Goal: Information Seeking & Learning: Learn about a topic

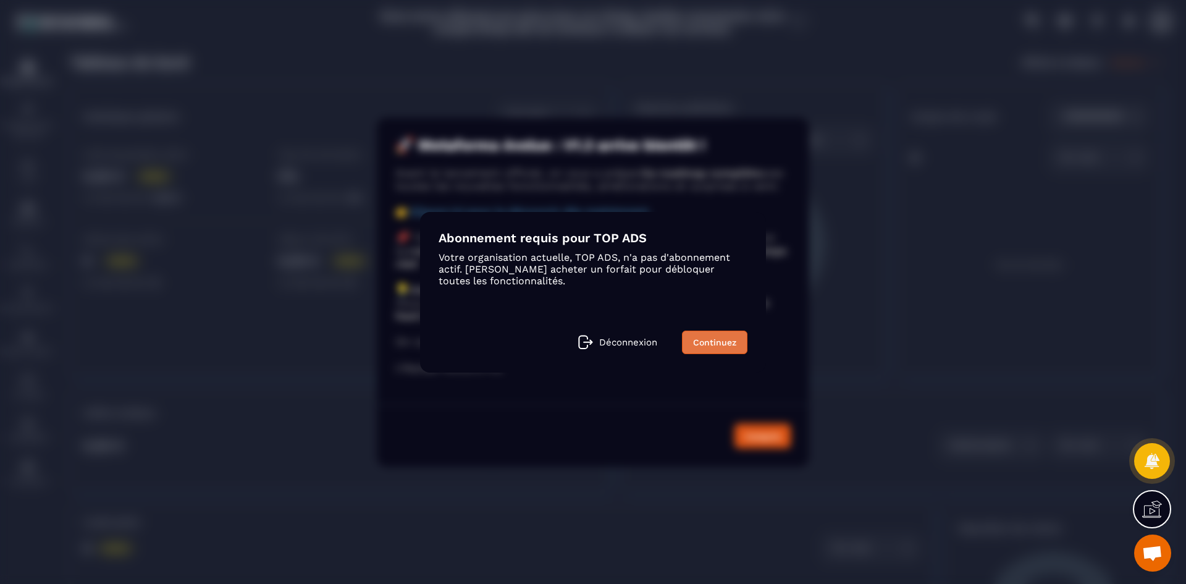
click at [693, 350] on link "Continuez" at bounding box center [714, 342] width 65 height 23
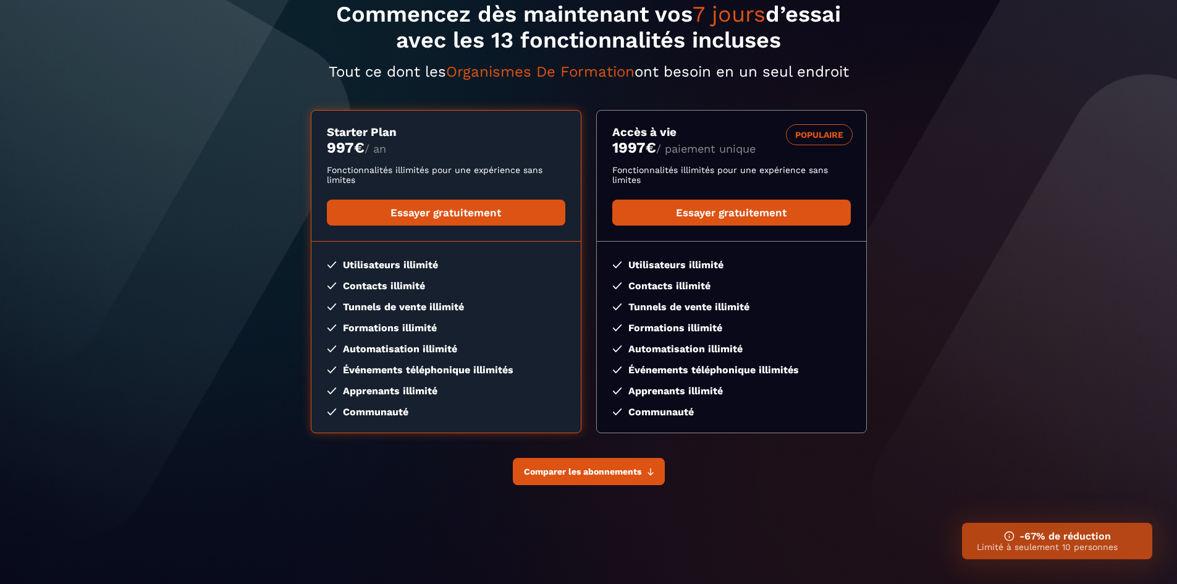
click at [552, 464] on button "Comparer les abonnements" at bounding box center [589, 471] width 152 height 27
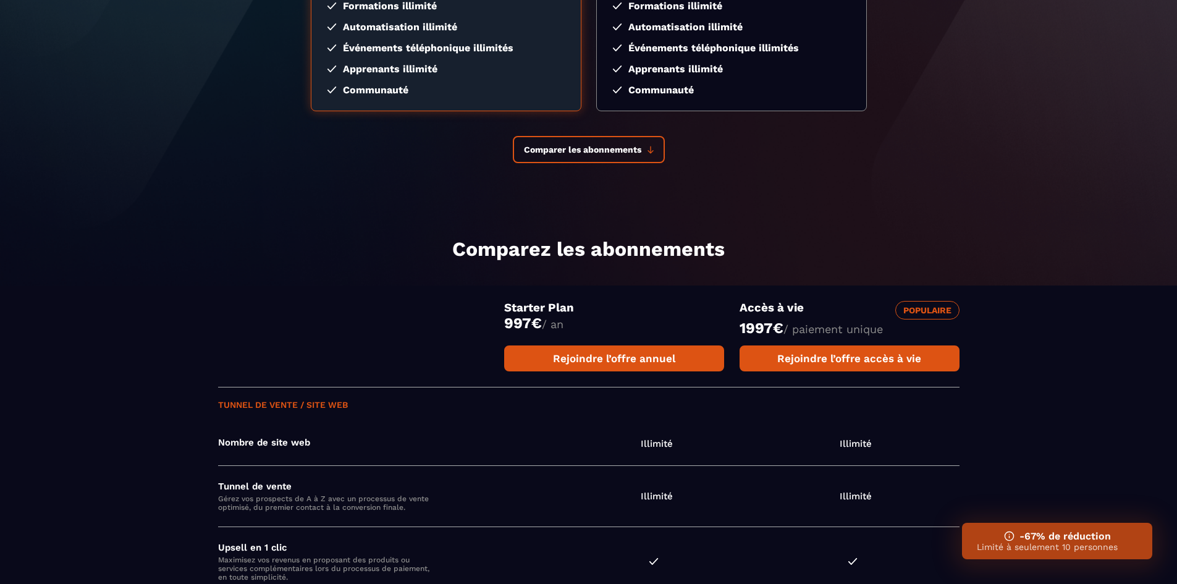
scroll to position [309, 0]
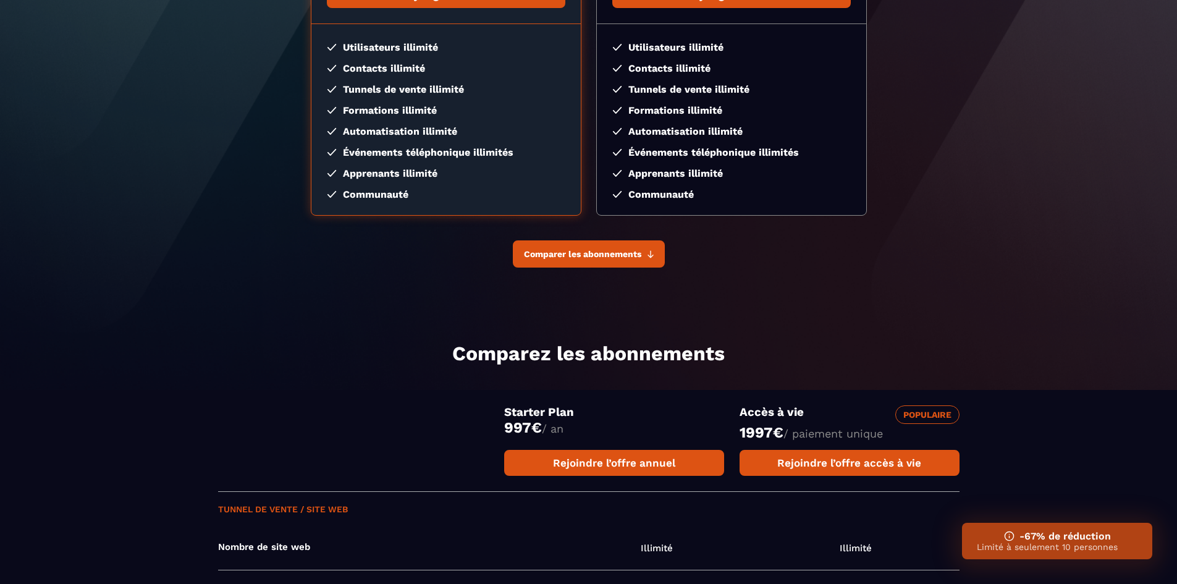
click at [581, 259] on button "Comparer les abonnements" at bounding box center [589, 253] width 152 height 27
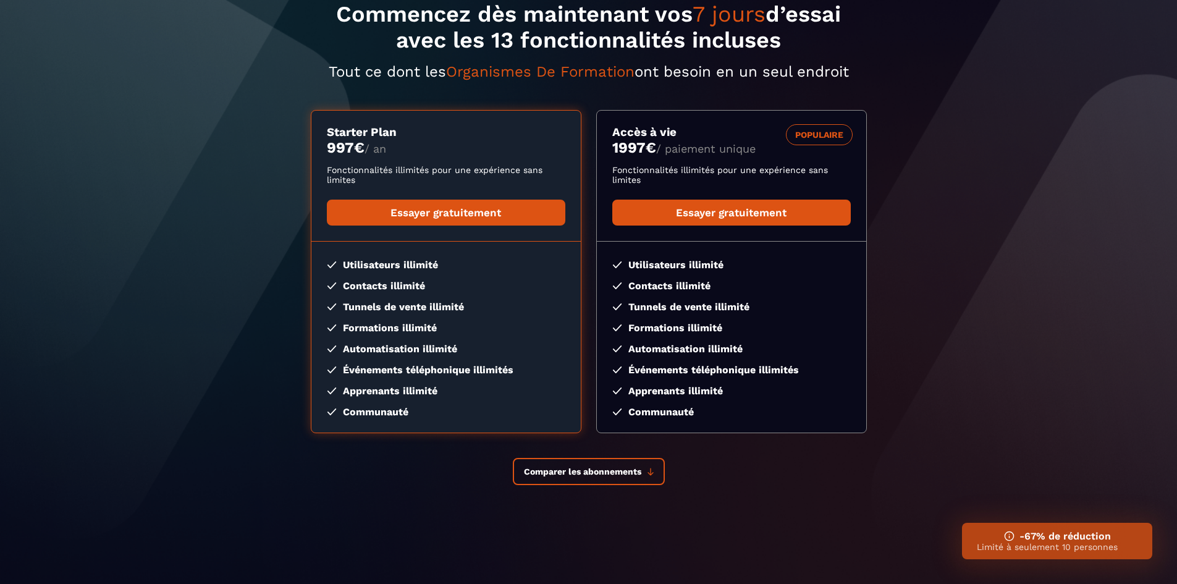
click at [1040, 548] on p "Limité à seulement 10 personnes" at bounding box center [1057, 547] width 161 height 10
click at [1005, 531] on img at bounding box center [1009, 536] width 11 height 11
click at [1008, 535] on img at bounding box center [1009, 536] width 11 height 11
click at [618, 471] on span "Comparer les abonnements" at bounding box center [582, 471] width 117 height 10
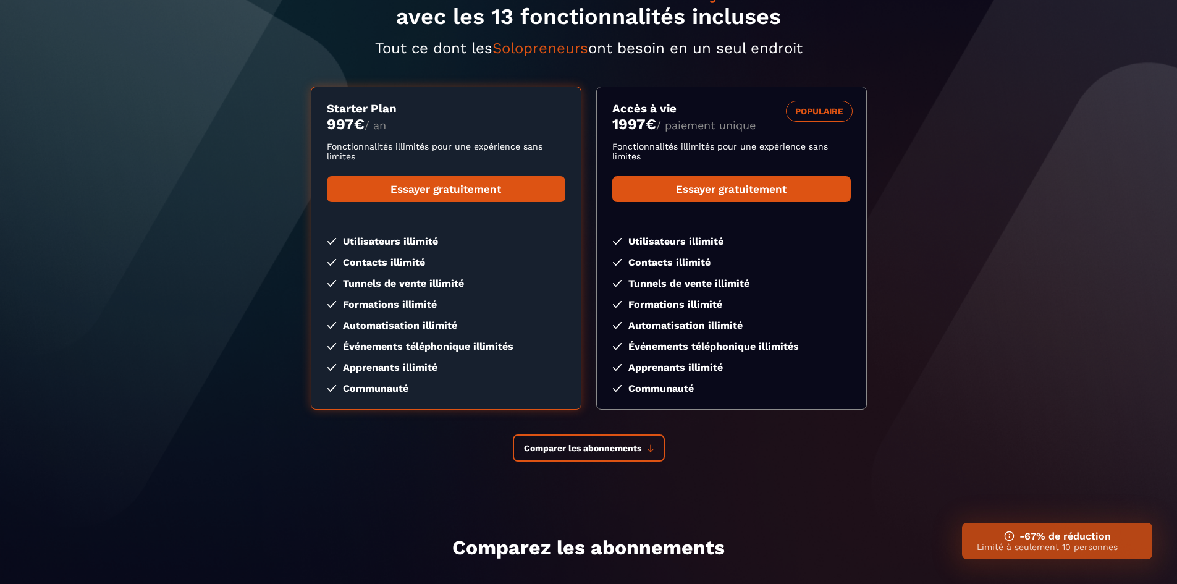
scroll to position [185, 0]
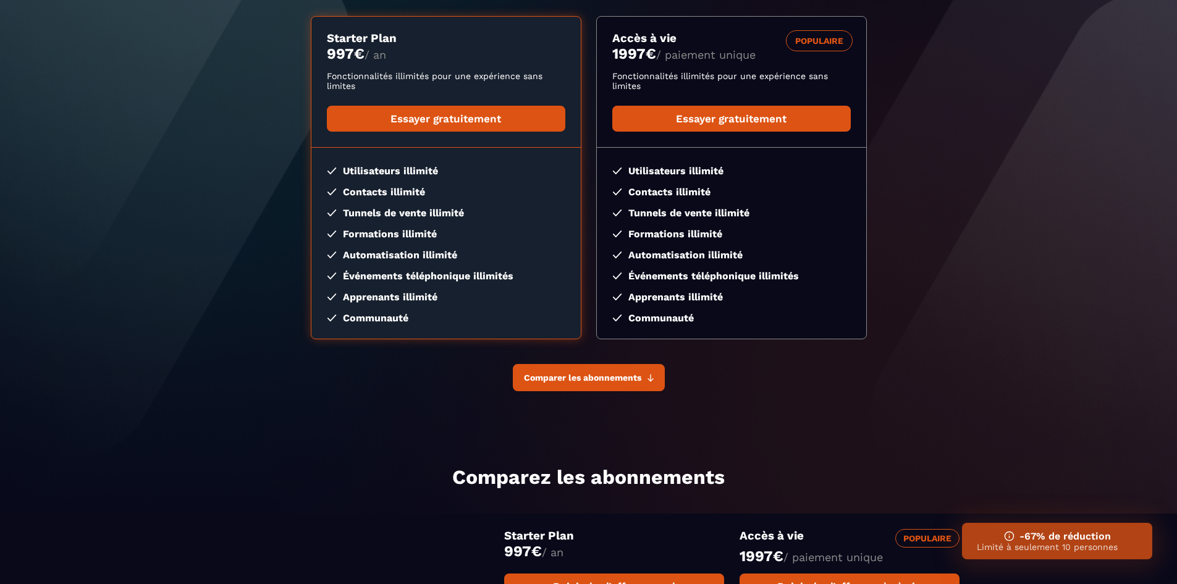
click at [558, 378] on span "Comparer les abonnements" at bounding box center [582, 378] width 117 height 10
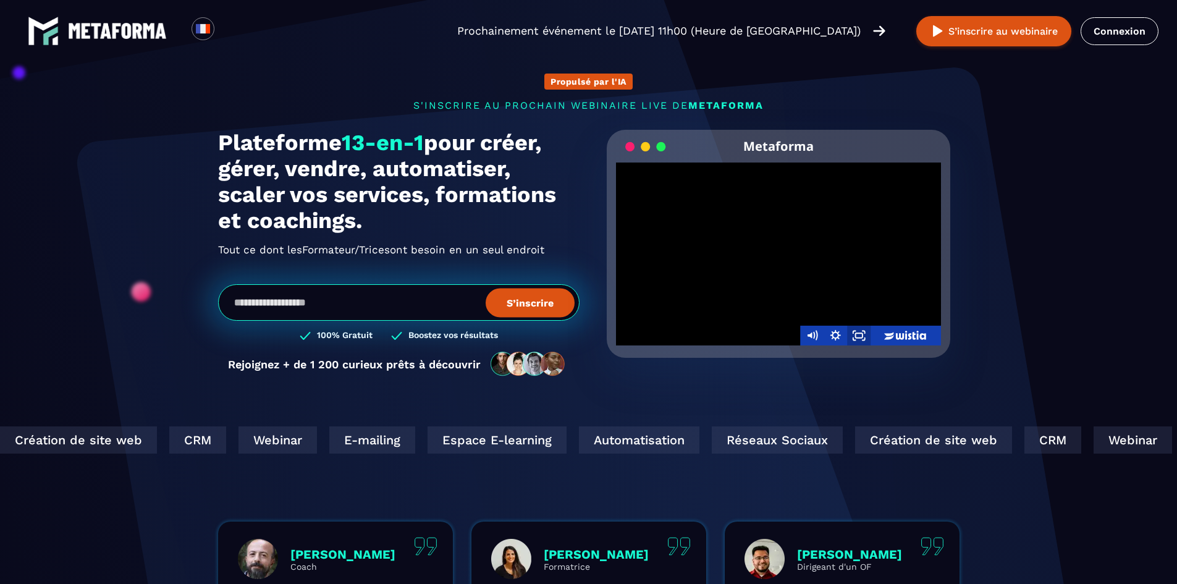
click at [851, 332] on icon "Fullscreen" at bounding box center [858, 336] width 23 height 20
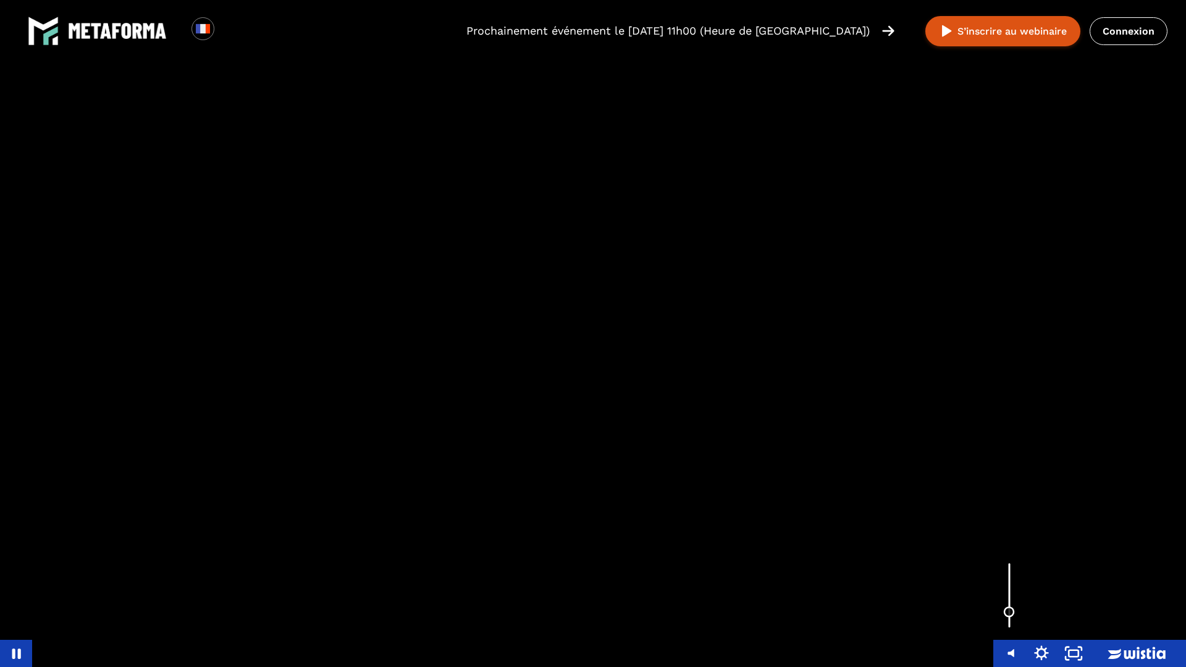
drag, startPoint x: 1015, startPoint y: 604, endPoint x: 1015, endPoint y: 613, distance: 9.3
click at [1015, 583] on div "Volume" at bounding box center [1010, 596] width 32 height 88
click at [1073, 583] on rect "Unfullscreen" at bounding box center [1074, 654] width 10 height 6
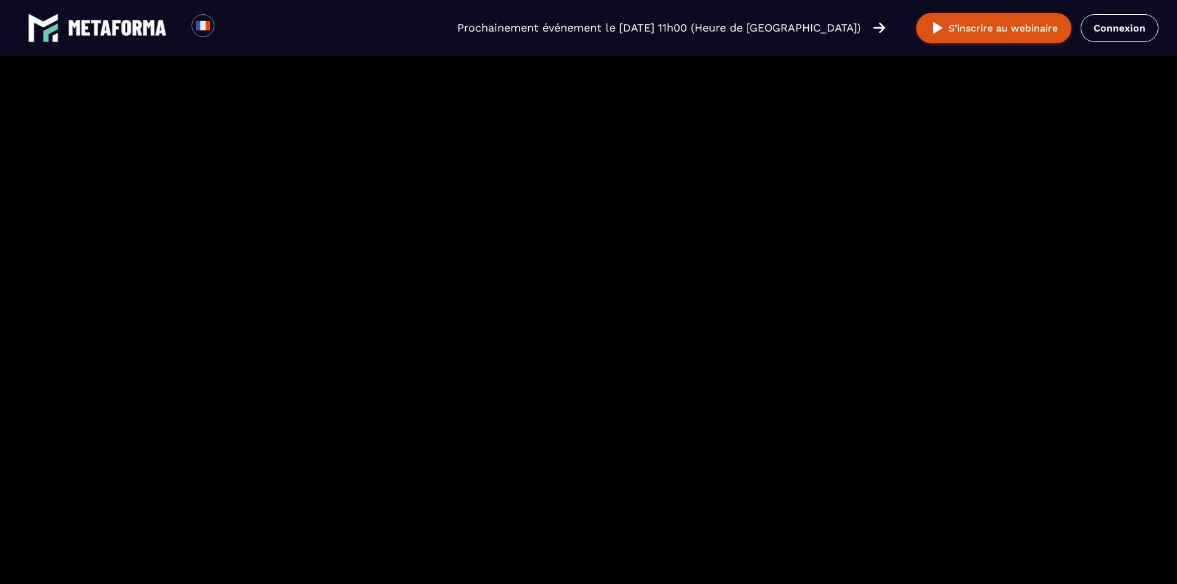
scroll to position [680, 0]
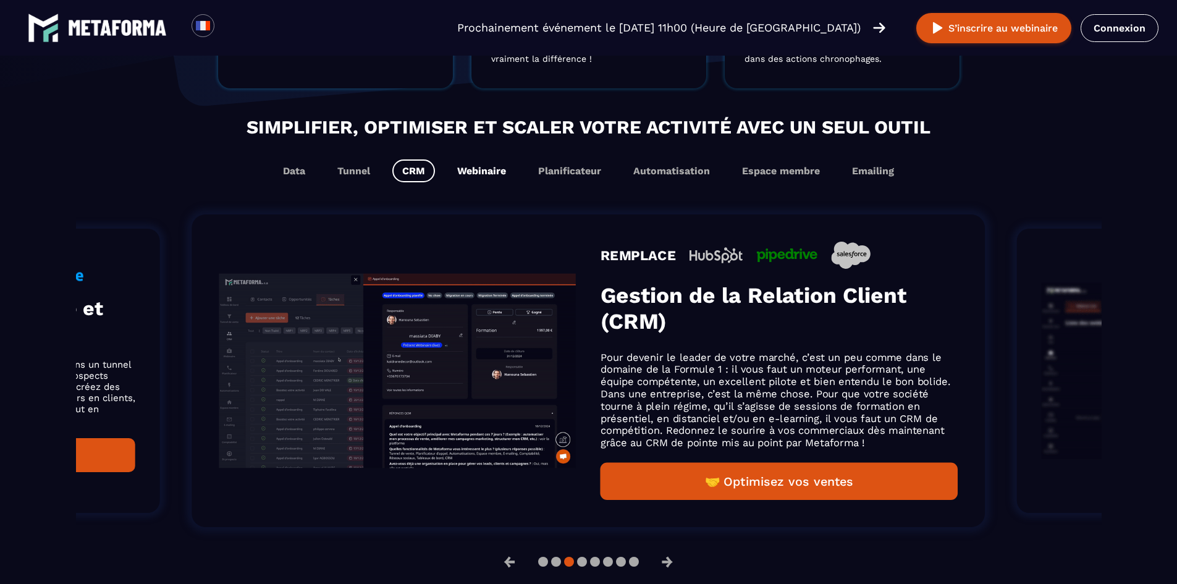
click at [472, 180] on button "Webinaire" at bounding box center [481, 170] width 69 height 23
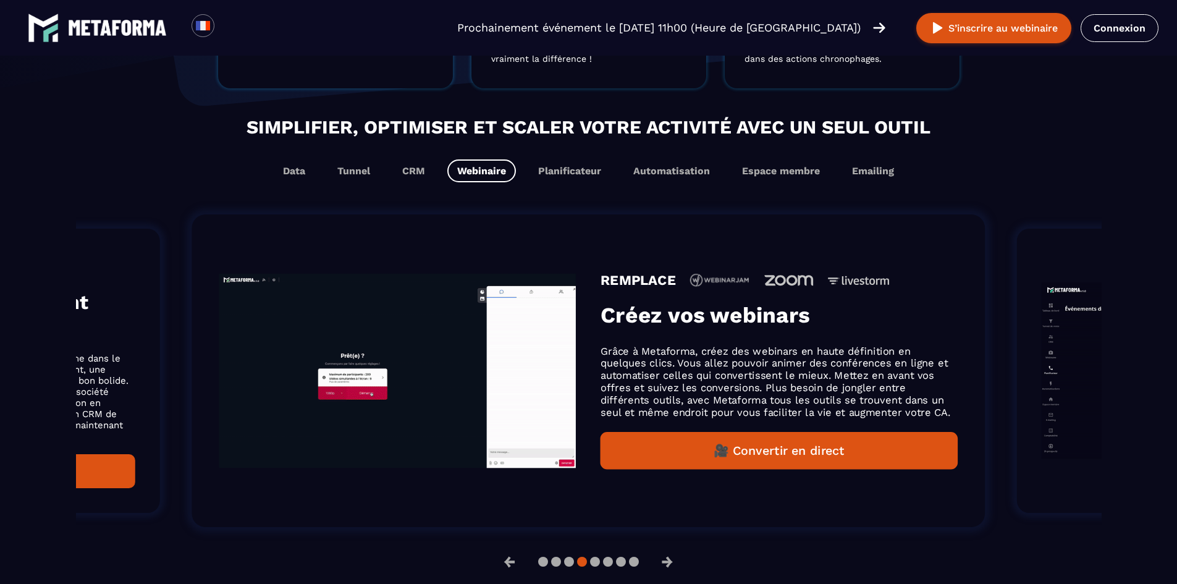
click at [361, 154] on div "Simplifier, optimiser et scaler votre activité avec un seul outil Data Tunnel C…" at bounding box center [589, 147] width 1026 height 69
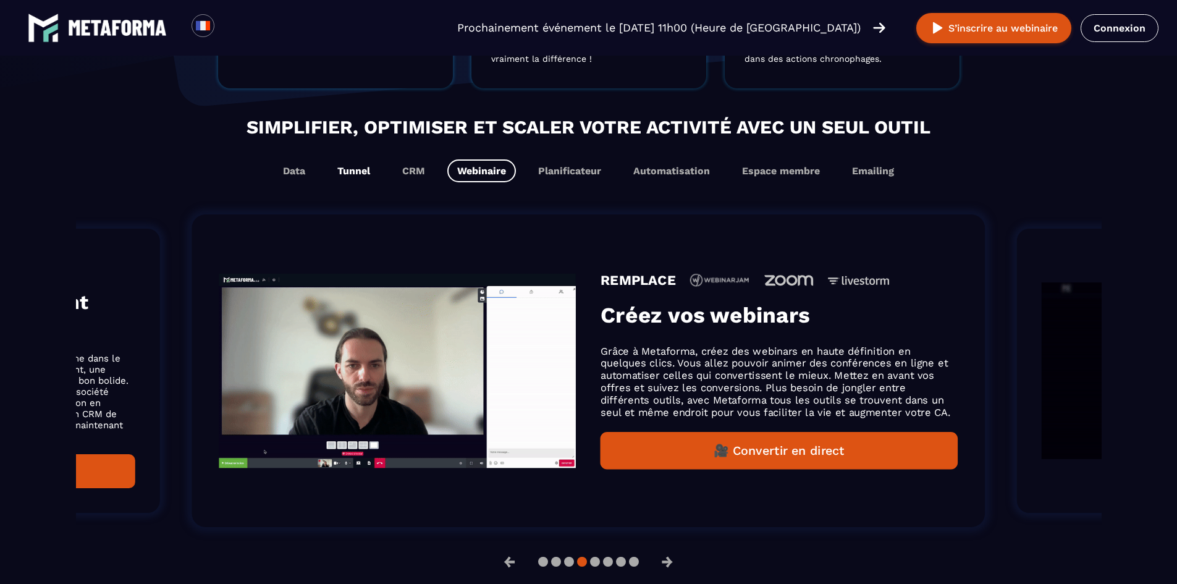
click at [355, 171] on button "Tunnel" at bounding box center [353, 170] width 53 height 23
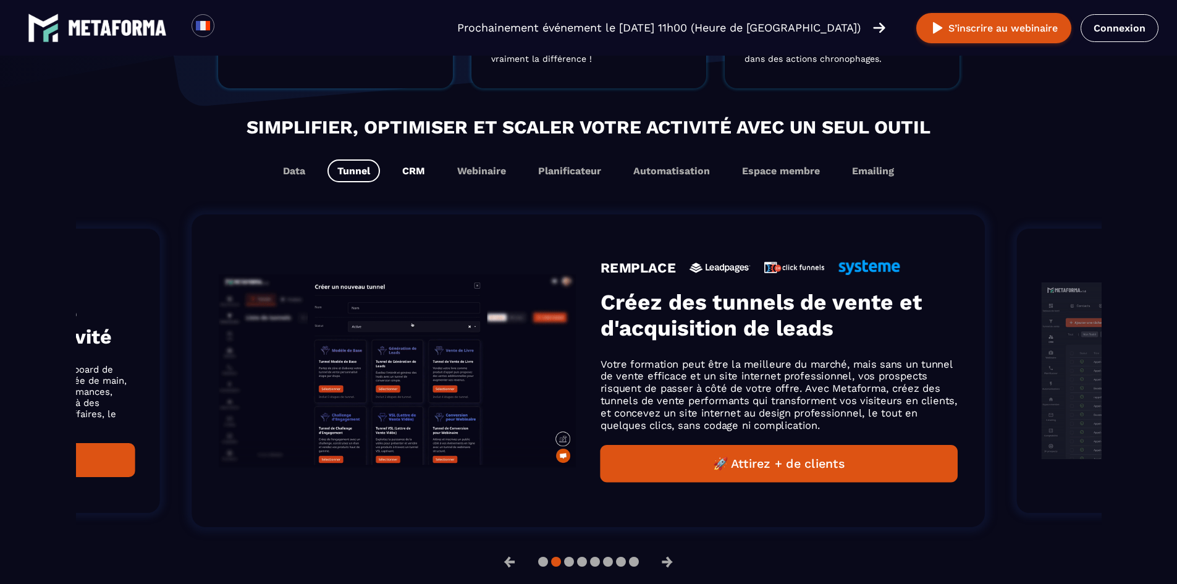
click at [399, 174] on button "CRM" at bounding box center [413, 170] width 43 height 23
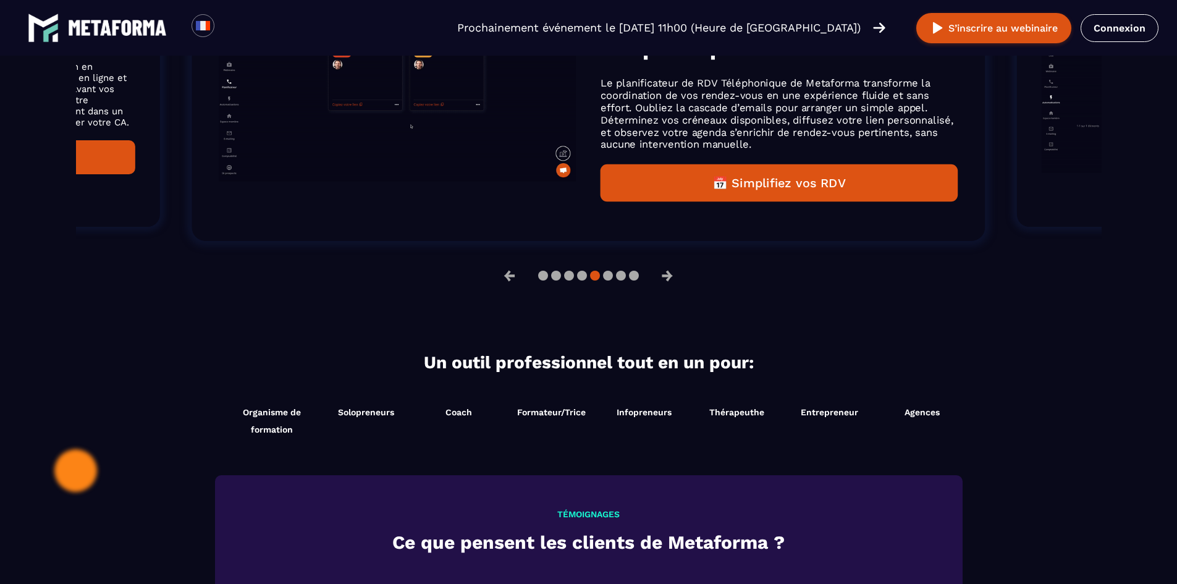
scroll to position [895, 0]
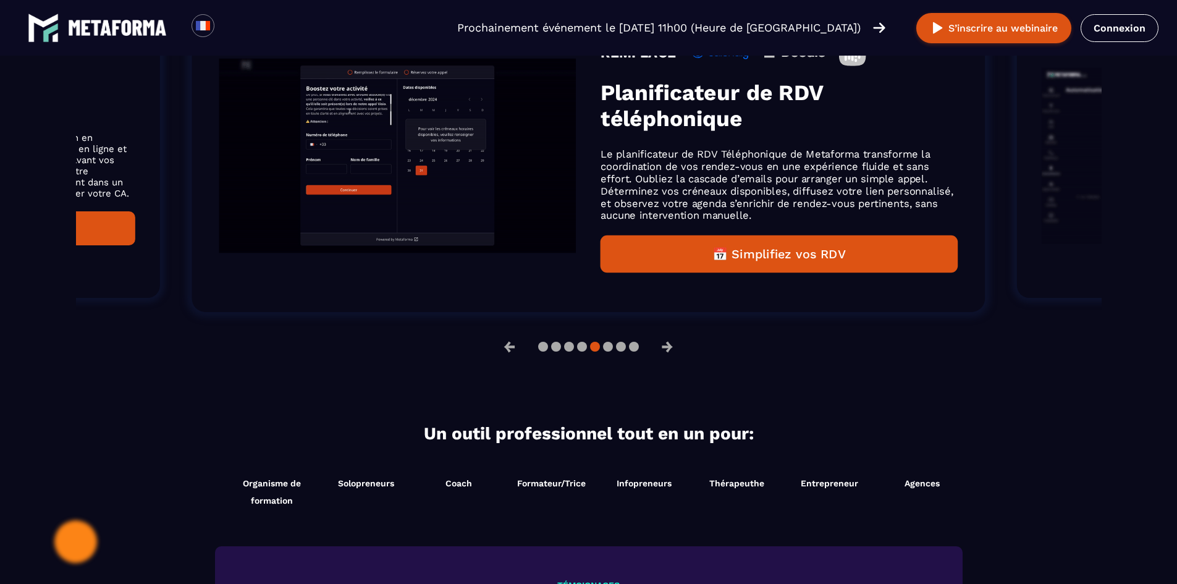
drag, startPoint x: 974, startPoint y: 22, endPoint x: 797, endPoint y: 327, distance: 353.0
click at [797, 327] on li "REMPLACE Planificateur de RDV téléphonique Le planificateur de RDV Téléphonique…" at bounding box center [588, 155] width 868 height 387
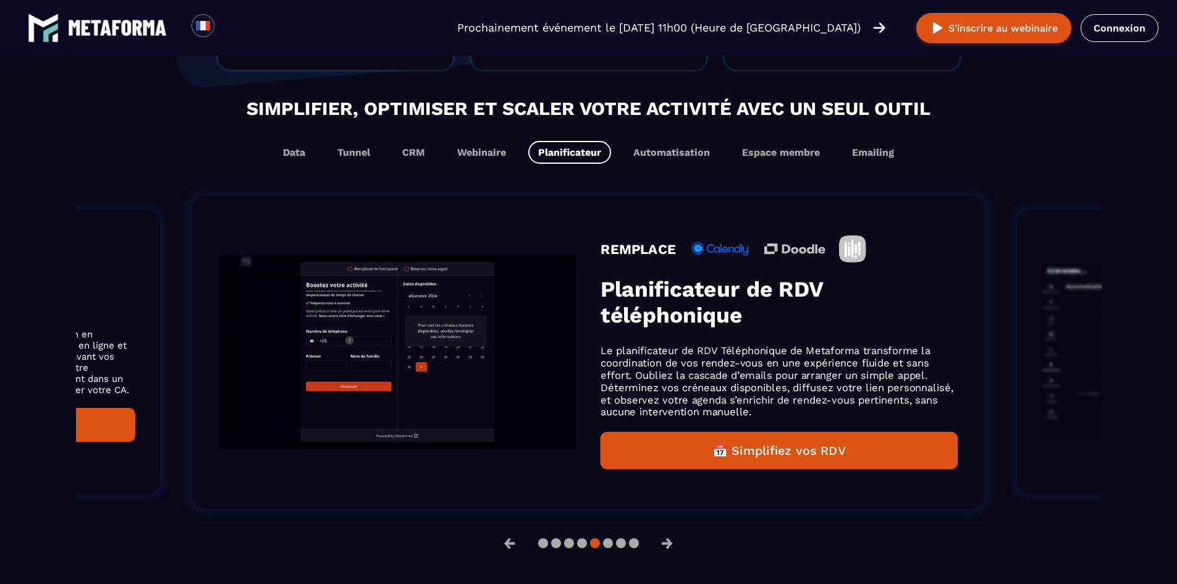
scroll to position [709, 0]
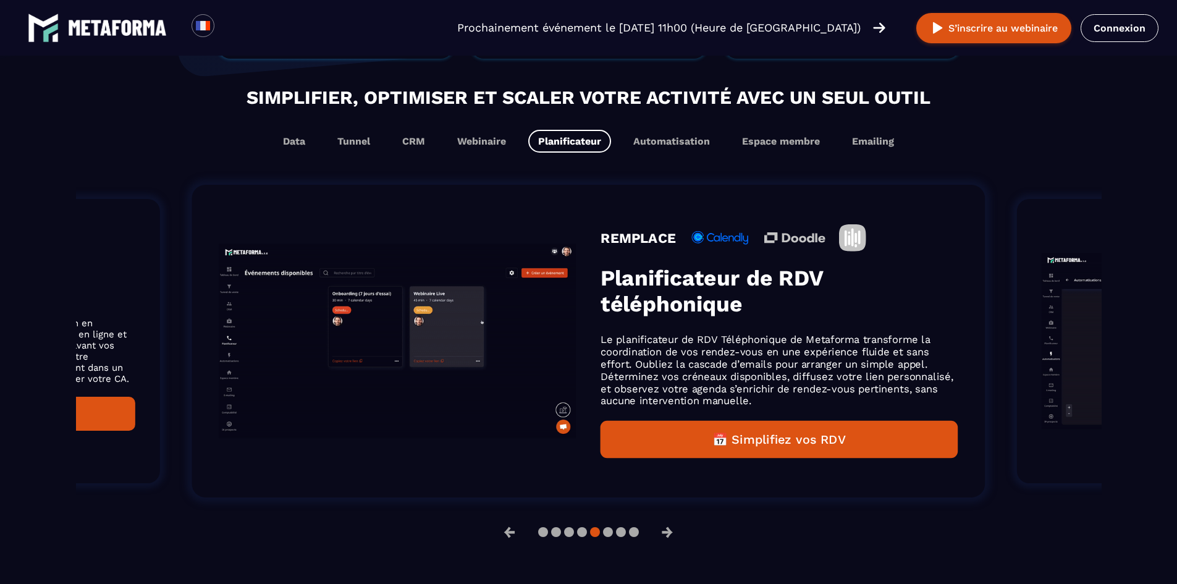
click at [468, 386] on img "Gallery" at bounding box center [397, 341] width 357 height 194
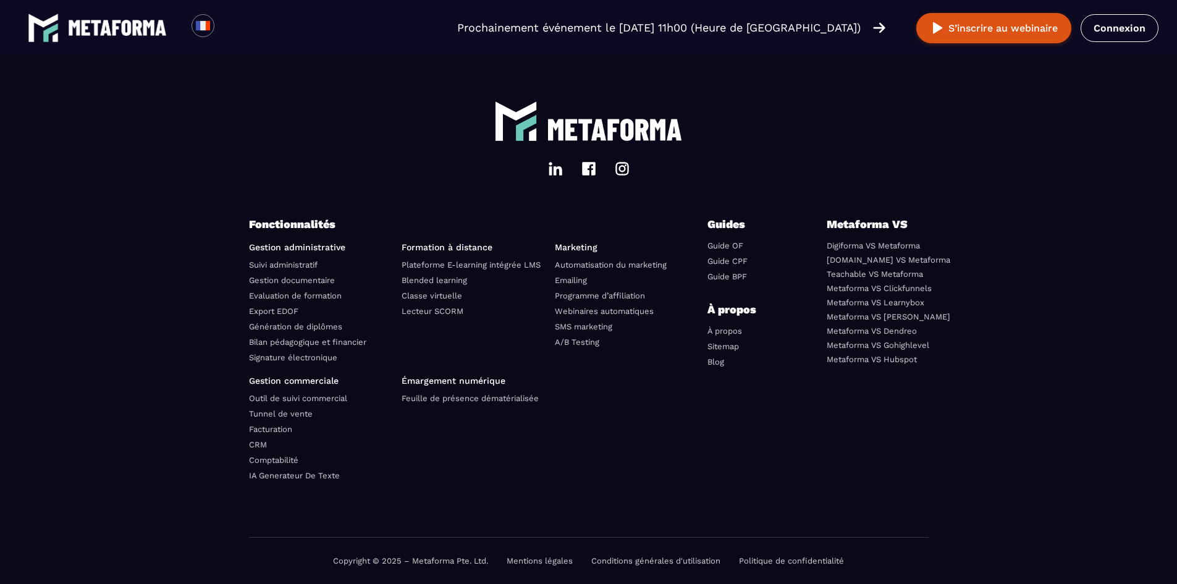
scroll to position [4231, 0]
click at [861, 342] on link "Metaforma VS Gohighlevel" at bounding box center [878, 344] width 103 height 9
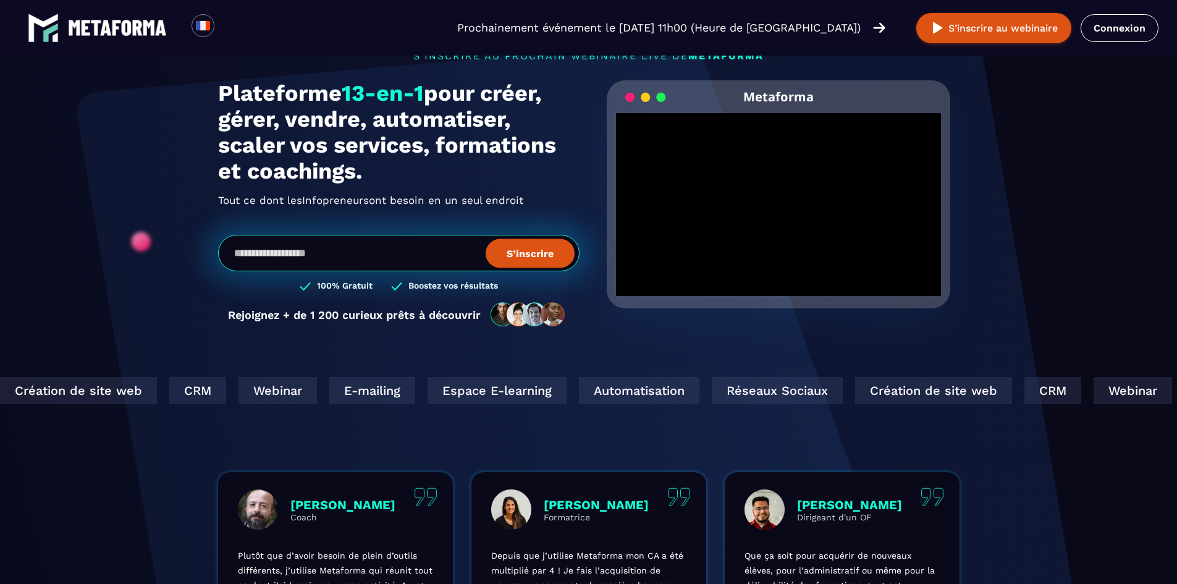
scroll to position [0, 0]
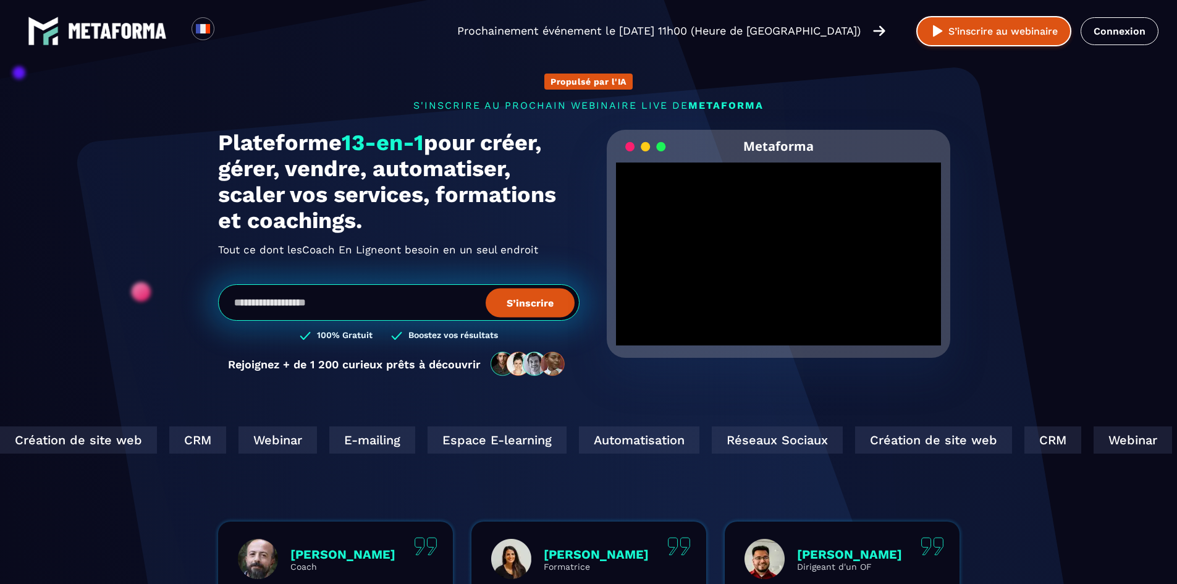
click at [918, 37] on button "S’inscrire au webinaire" at bounding box center [993, 31] width 155 height 30
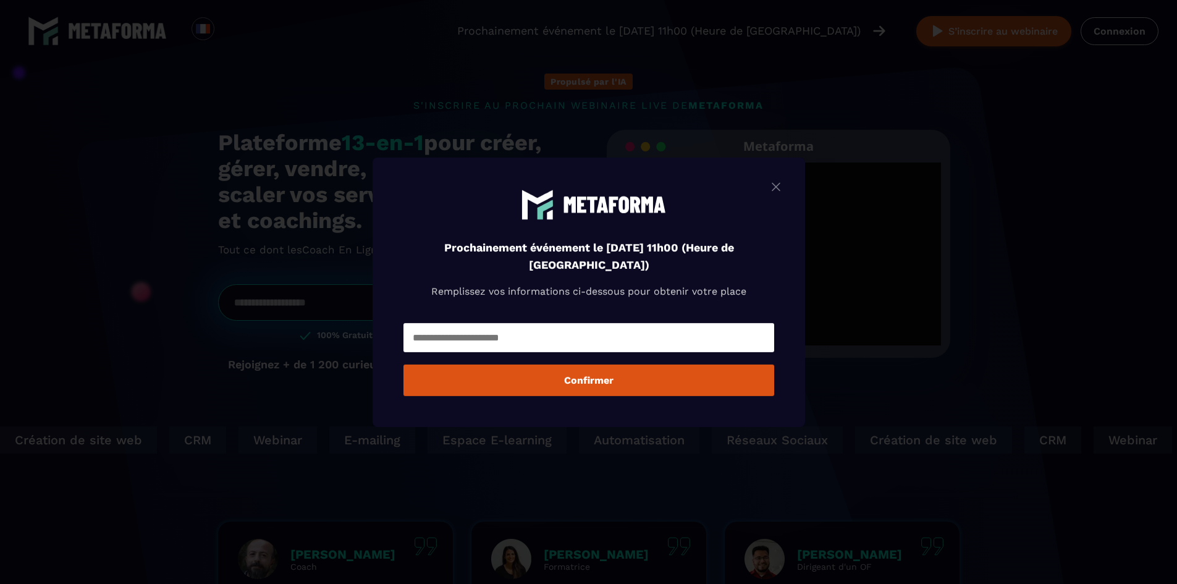
click at [264, 263] on div "Modal window" at bounding box center [588, 292] width 1177 height 584
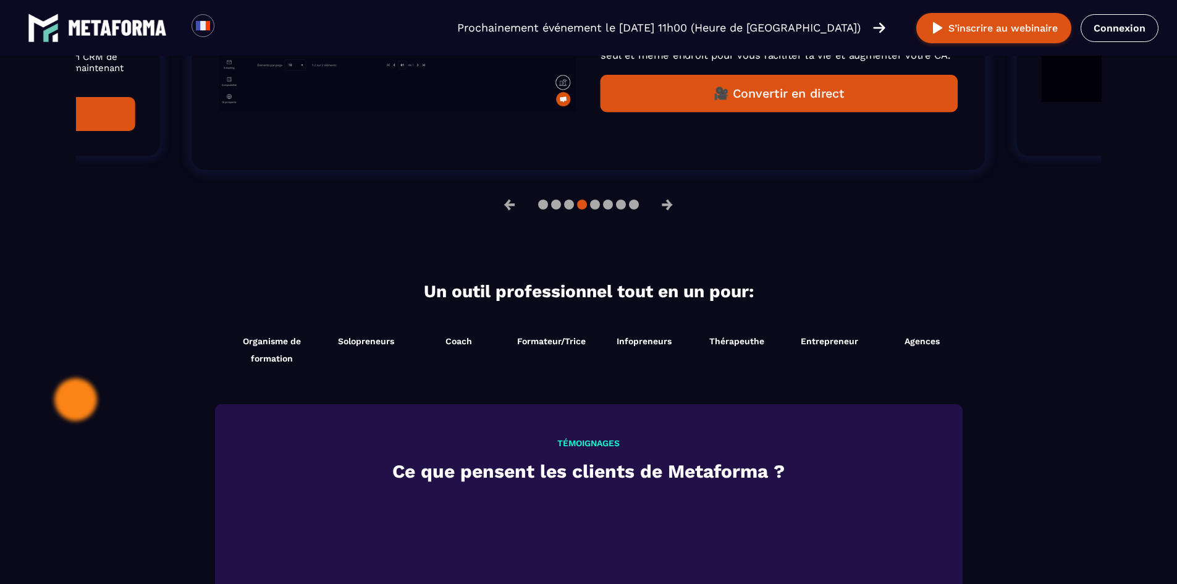
scroll to position [741, 0]
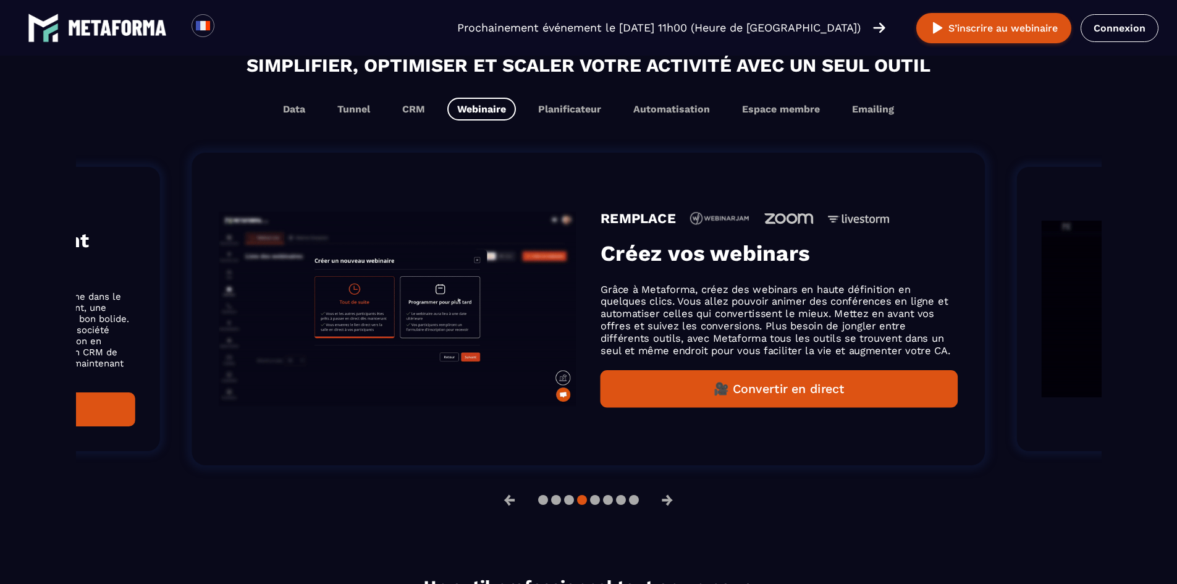
click at [575, 122] on div "Simplifier, optimiser et scaler votre activité avec un seul outil Data Tunnel C…" at bounding box center [589, 282] width 1026 height 463
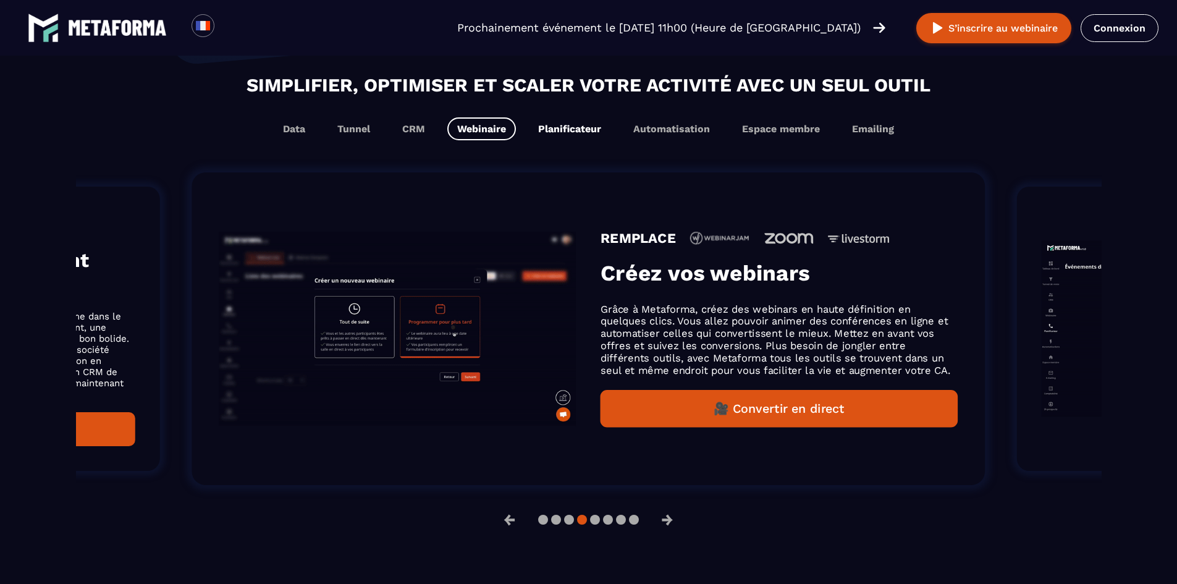
scroll to position [761, 0]
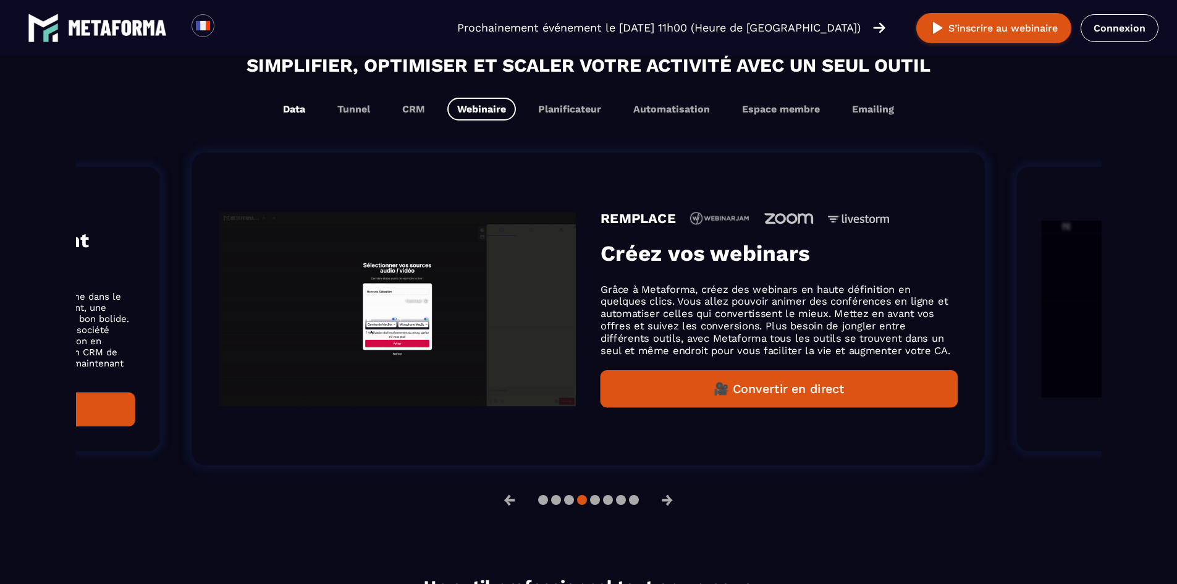
click at [300, 109] on button "Data" at bounding box center [294, 109] width 42 height 23
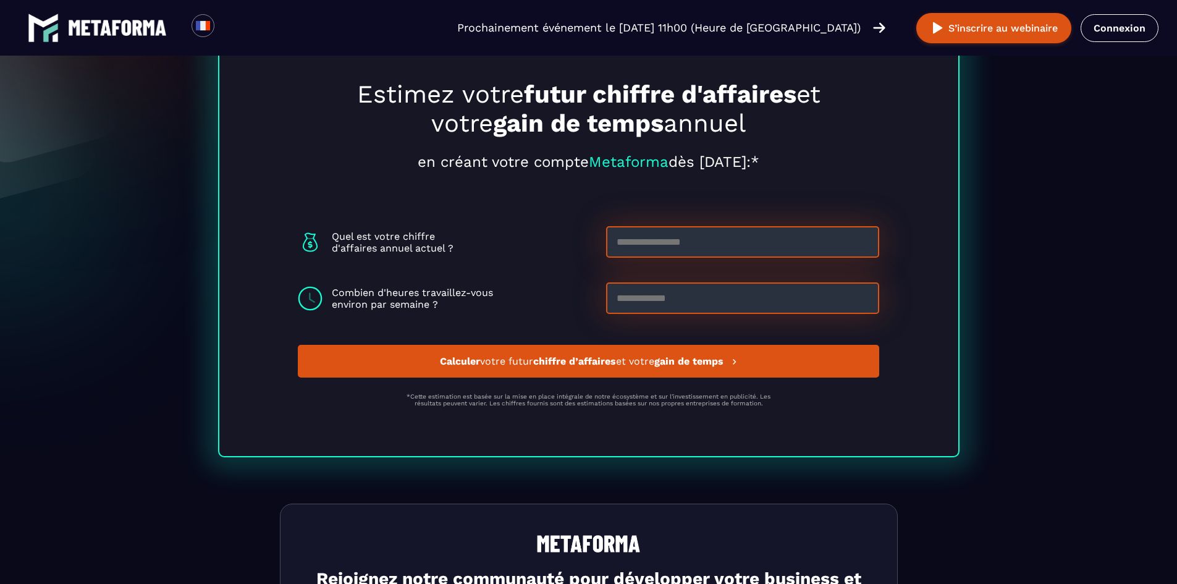
scroll to position [3349, 0]
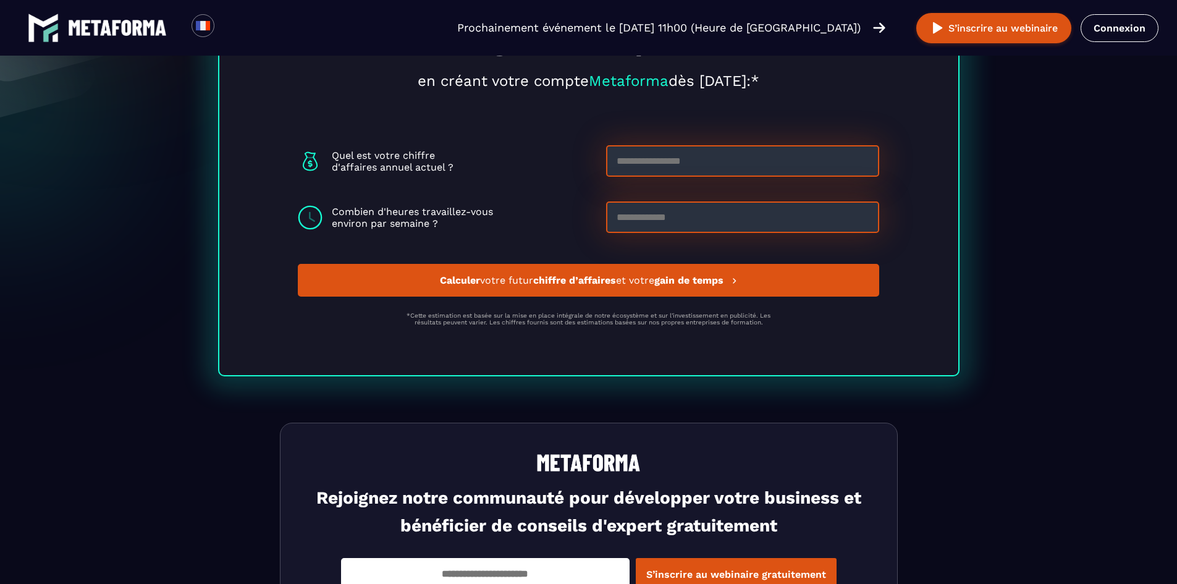
click at [675, 160] on input at bounding box center [742, 161] width 273 height 32
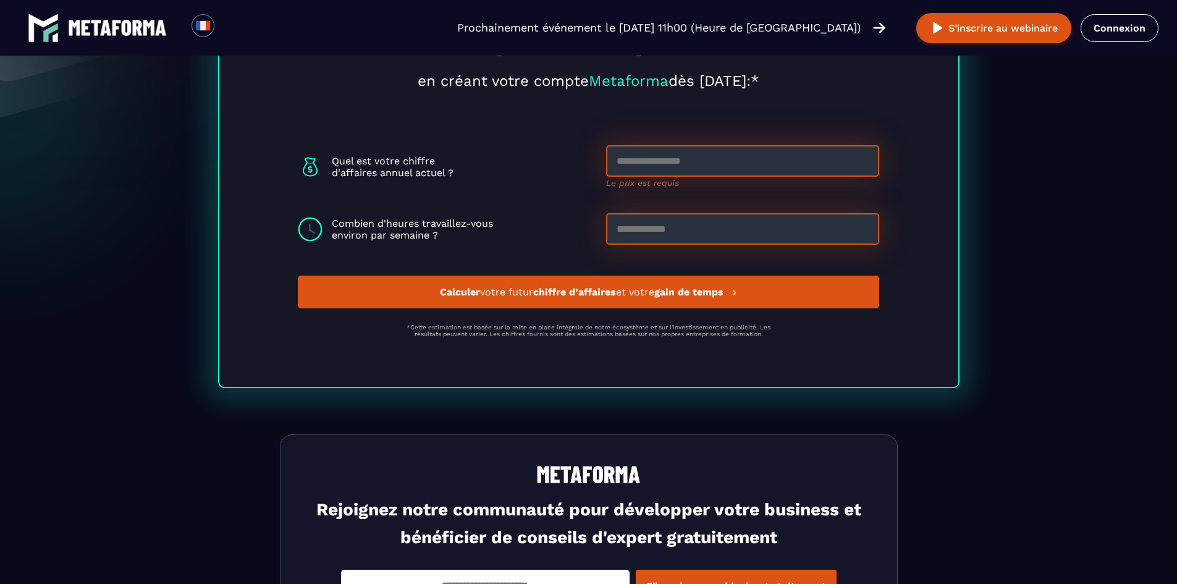
click at [662, 213] on div "Quel est votre chiffre d'affaires annuel actuel ? Le prix est requis Combien d'…" at bounding box center [588, 194] width 581 height 99
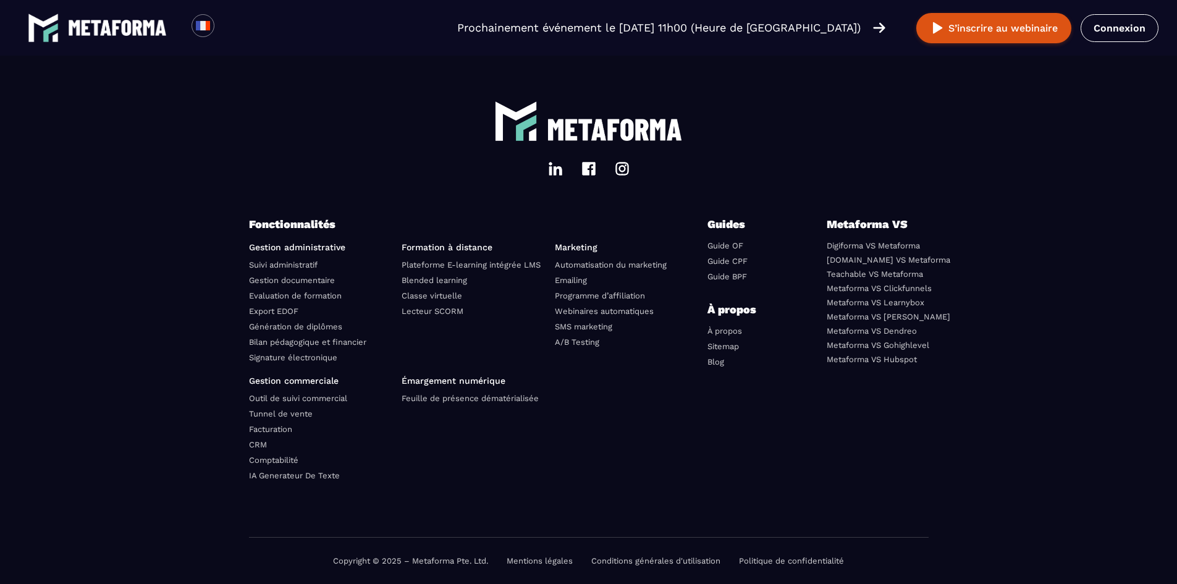
scroll to position [4255, 0]
